Goal: Task Accomplishment & Management: Use online tool/utility

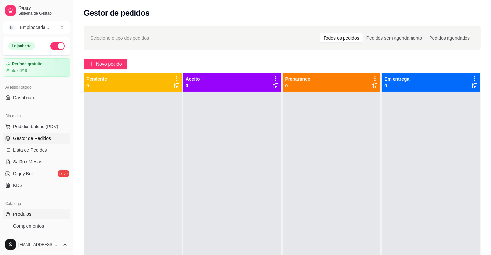
click at [16, 211] on span "Produtos" at bounding box center [22, 214] width 18 height 7
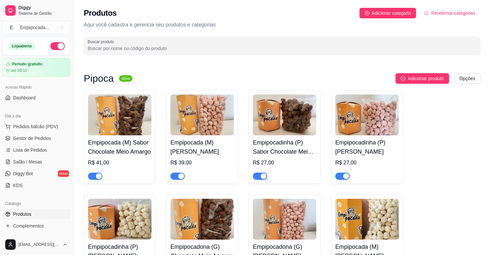
click at [288, 124] on img at bounding box center [284, 114] width 63 height 41
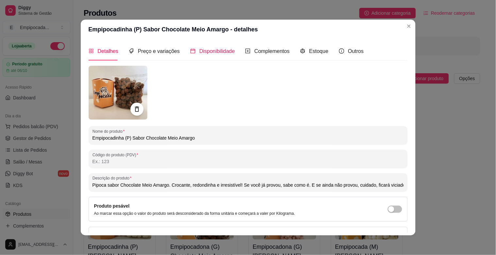
click at [216, 50] on span "Disponibilidade" at bounding box center [217, 51] width 36 height 6
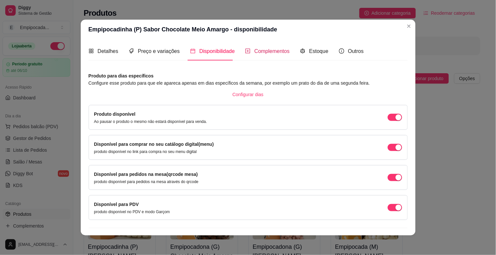
click at [254, 51] on span "Complementos" at bounding box center [271, 51] width 35 height 6
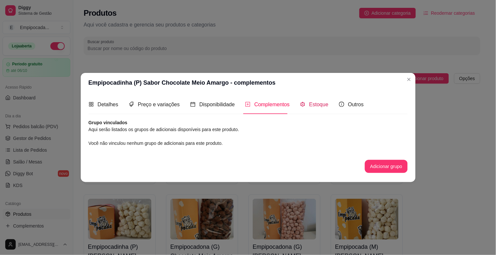
click at [322, 102] on span "Estoque" at bounding box center [318, 105] width 19 height 6
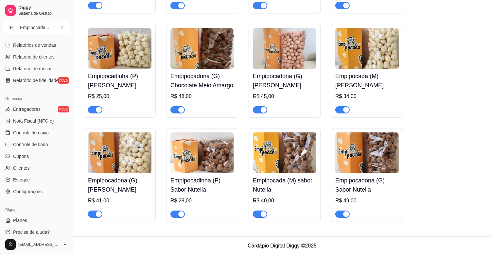
scroll to position [211, 0]
click at [43, 168] on link "Clientes" at bounding box center [37, 167] width 68 height 10
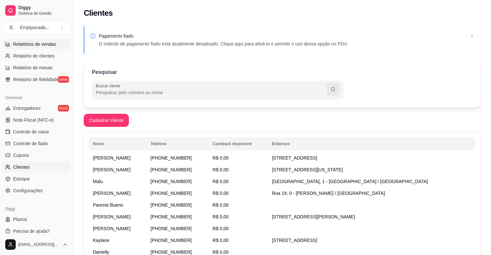
click at [29, 44] on span "Relatórios de vendas" at bounding box center [34, 44] width 43 height 7
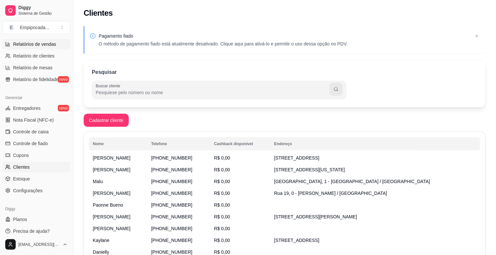
select select "ALL"
select select "0"
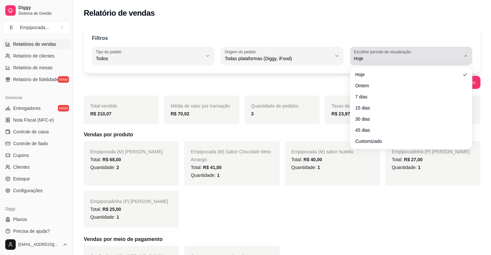
click at [399, 58] on span "Hoje" at bounding box center [407, 58] width 107 height 7
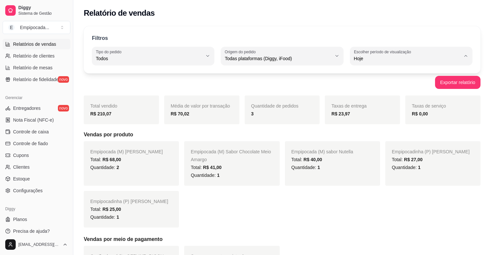
click at [364, 133] on li "45 dias" at bounding box center [411, 128] width 112 height 10
type input "45"
select select "45"
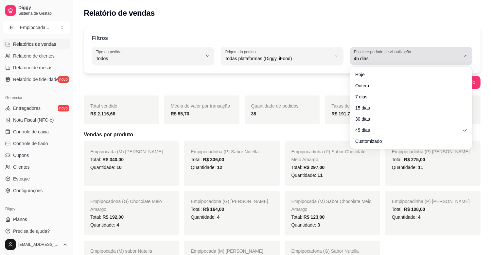
click at [399, 62] on div "45 dias" at bounding box center [407, 55] width 107 height 13
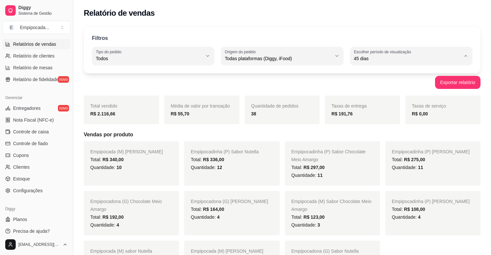
click at [375, 78] on li "Hoje" at bounding box center [411, 74] width 112 height 10
type input "0"
select select "0"
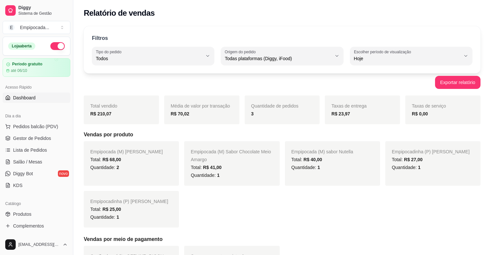
click at [33, 102] on link "Dashboard" at bounding box center [37, 98] width 68 height 10
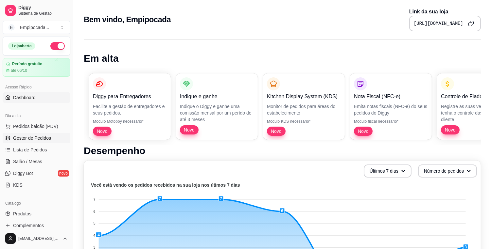
click at [41, 138] on span "Gestor de Pedidos" at bounding box center [32, 138] width 38 height 7
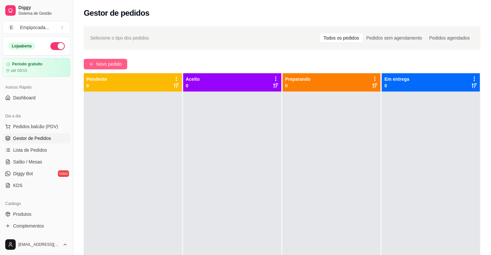
click at [106, 60] on button "Novo pedido" at bounding box center [105, 64] width 43 height 10
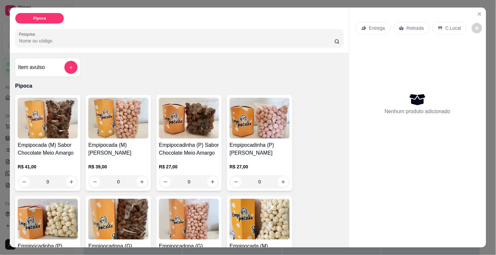
click at [383, 30] on div "Entrega" at bounding box center [373, 28] width 35 height 12
click at [478, 13] on icon "Close" at bounding box center [479, 14] width 3 height 3
